Goal: Transaction & Acquisition: Purchase product/service

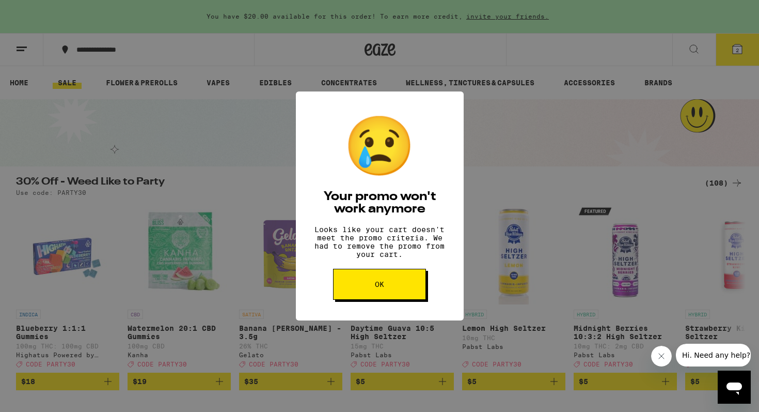
click at [376, 288] on span "OK" at bounding box center [379, 283] width 9 height 7
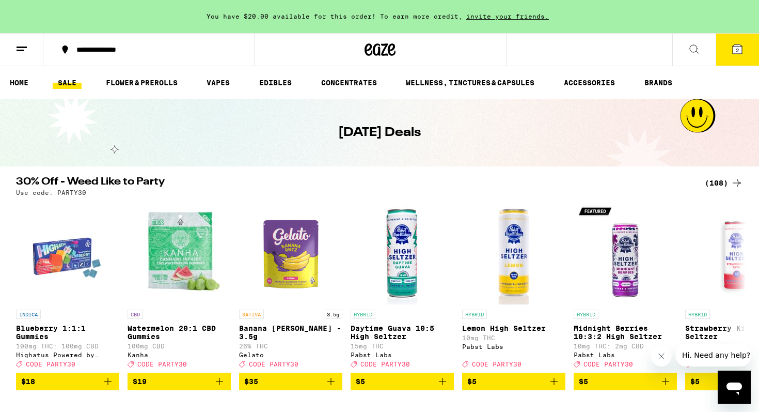
click at [712, 187] on div "(108)" at bounding box center [724, 183] width 38 height 12
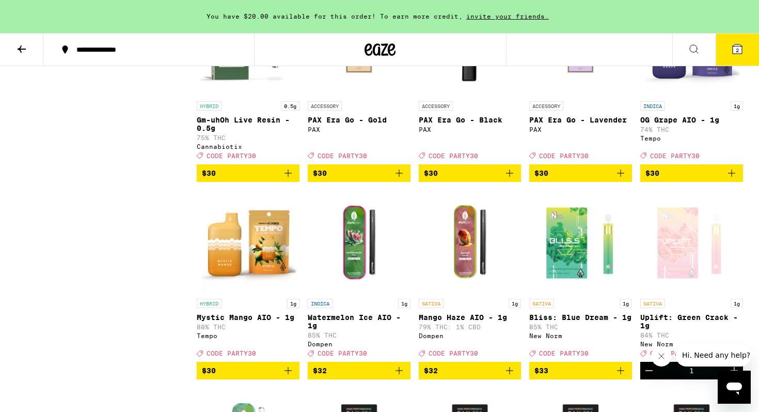
scroll to position [2953, 0]
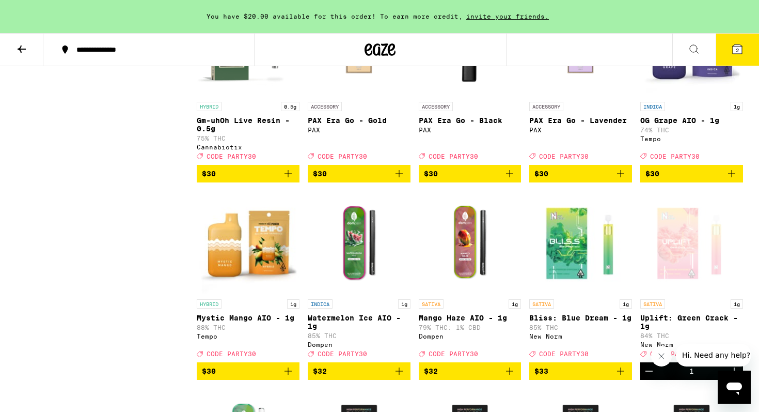
click at [710, 97] on img "Open page for OG Grape AIO - 1g from Tempo" at bounding box center [691, 44] width 103 height 103
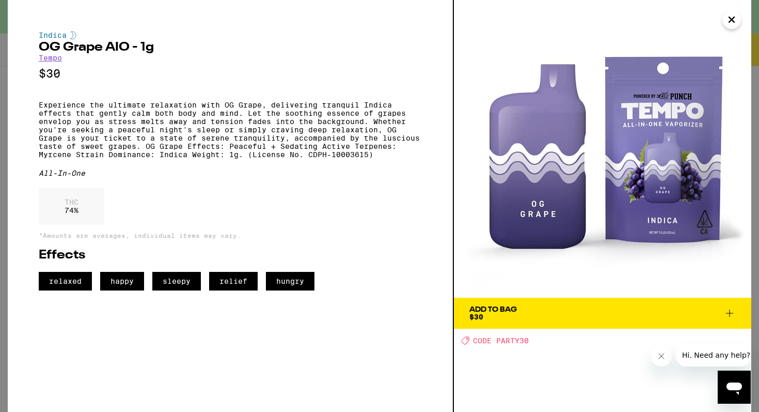
click at [732, 309] on icon at bounding box center [729, 313] width 12 height 12
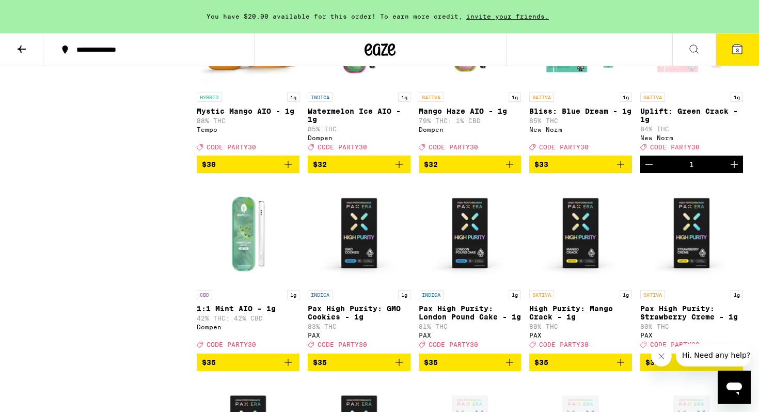
scroll to position [3200, 0]
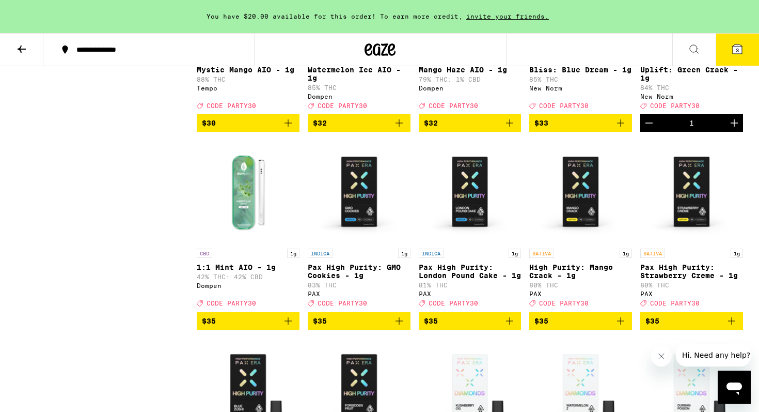
click at [739, 56] on button "3" at bounding box center [737, 50] width 43 height 32
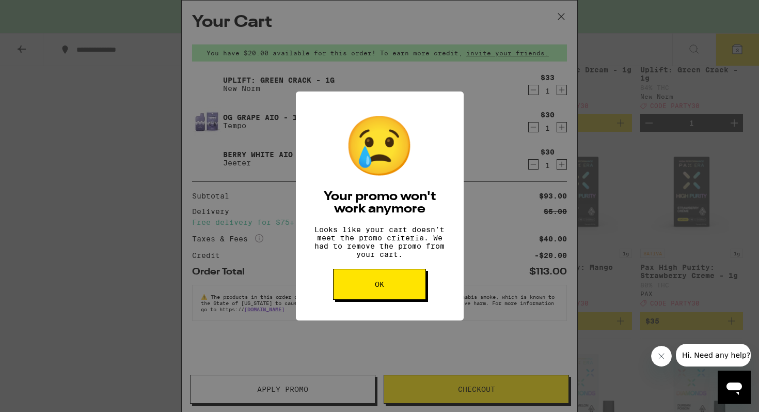
click at [391, 292] on button "OK" at bounding box center [379, 284] width 93 height 31
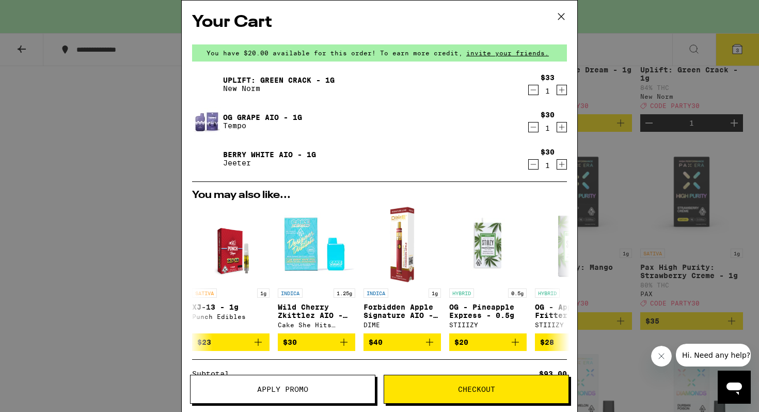
click at [538, 163] on button "Decrement" at bounding box center [533, 164] width 10 height 10
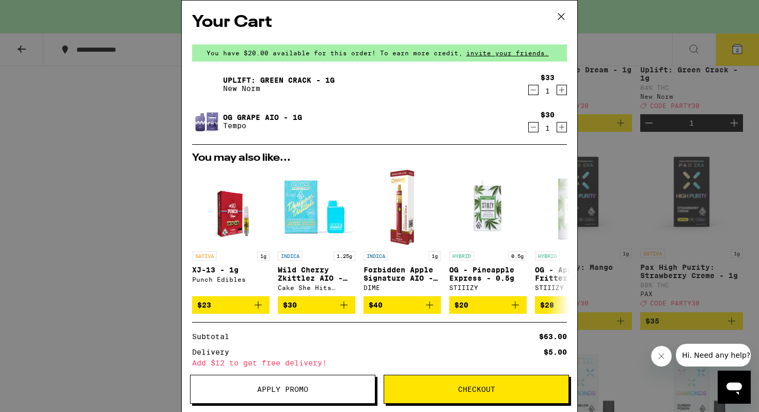
click at [277, 391] on span "Apply Promo" at bounding box center [282, 388] width 51 height 7
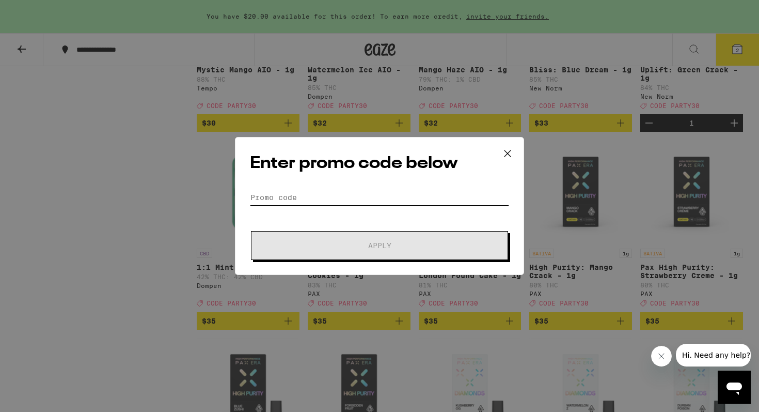
click at [352, 196] on input "Promo Code" at bounding box center [379, 197] width 259 height 15
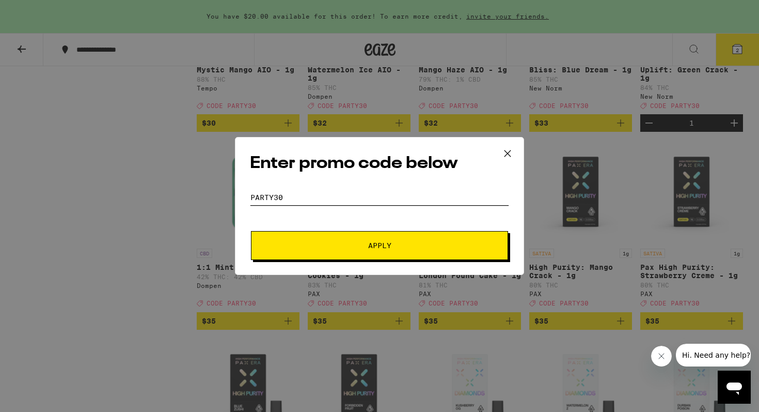
type input "party30"
click at [251, 231] on button "Apply" at bounding box center [379, 245] width 257 height 29
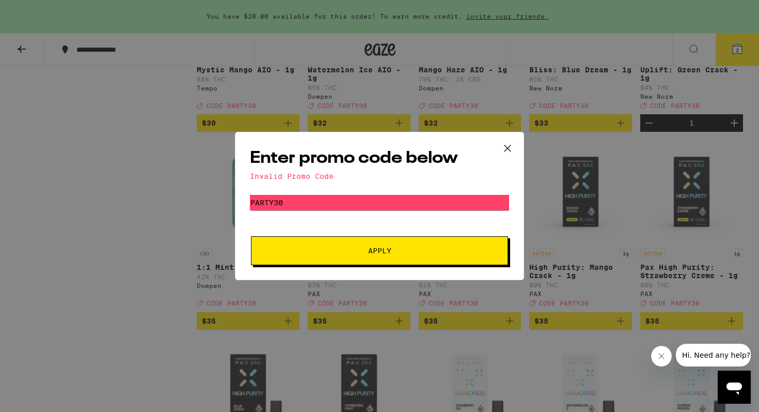
click at [500, 154] on icon at bounding box center [507, 147] width 15 height 15
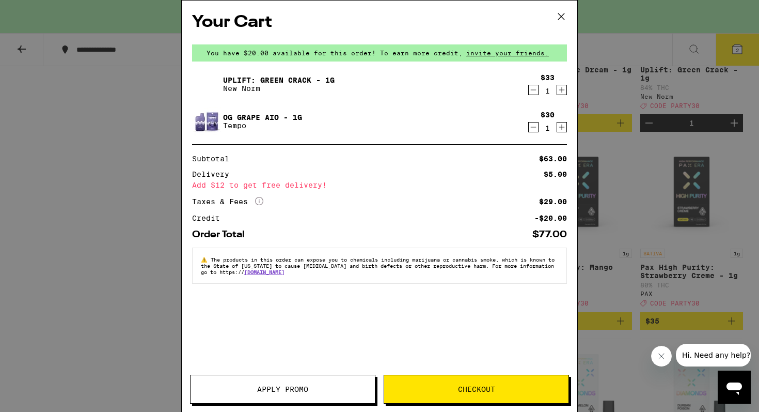
click at [534, 87] on icon "Decrement" at bounding box center [533, 90] width 9 height 12
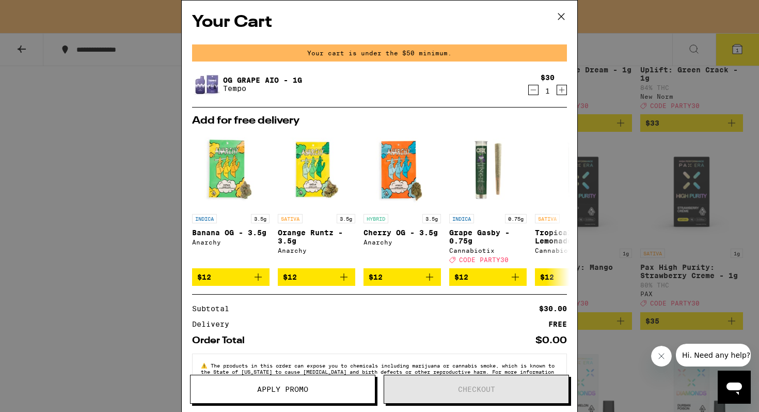
click at [534, 87] on icon "Decrement" at bounding box center [533, 90] width 9 height 12
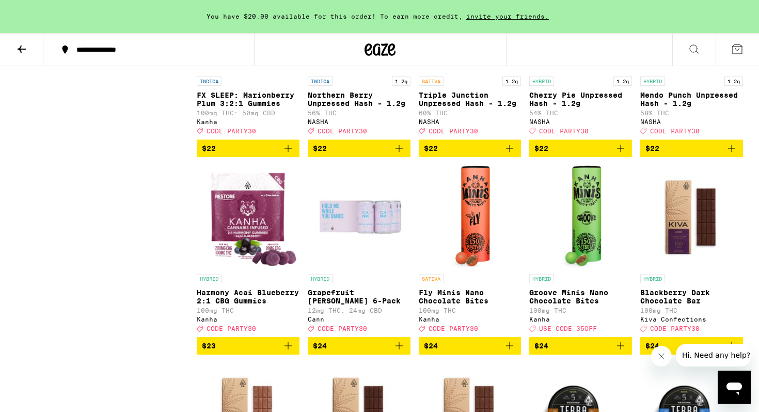
scroll to position [2147, 0]
